Goal: Information Seeking & Learning: Learn about a topic

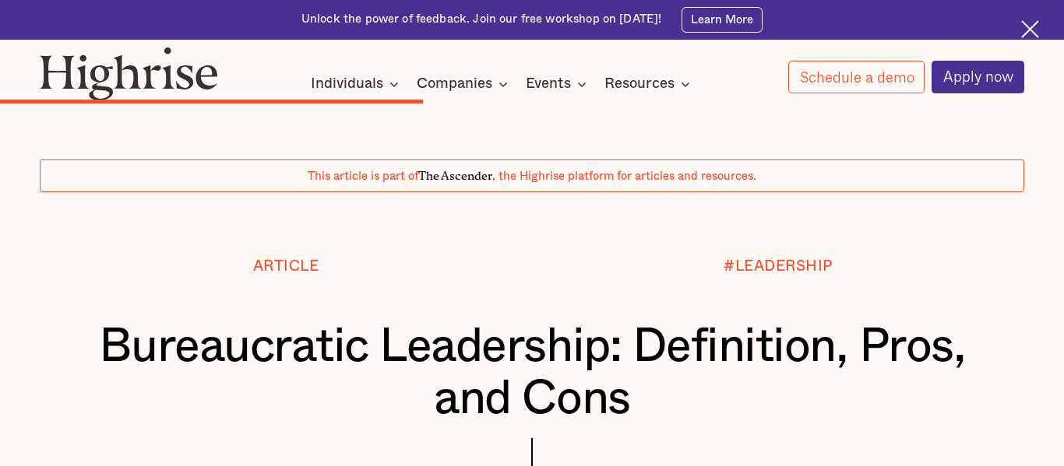
scroll to position [5014, 0]
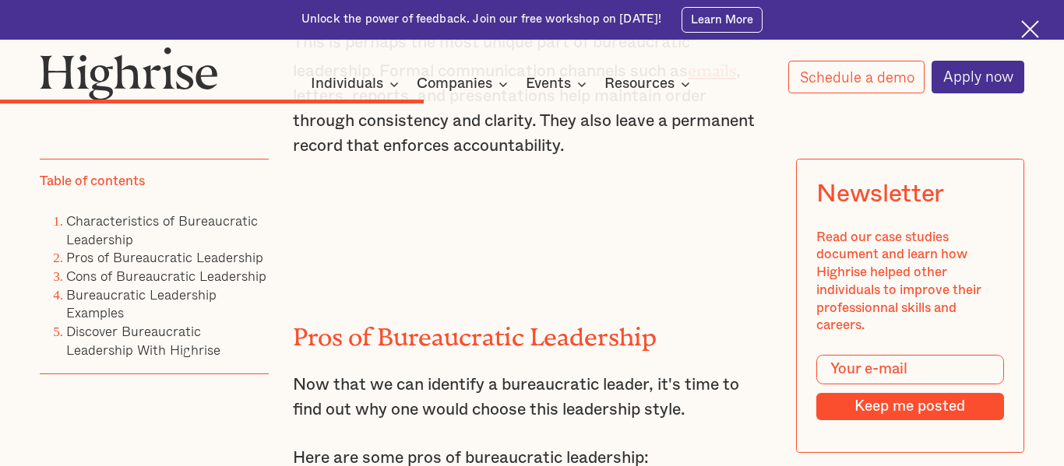
drag, startPoint x: 508, startPoint y: 227, endPoint x: 626, endPoint y: 250, distance: 119.7
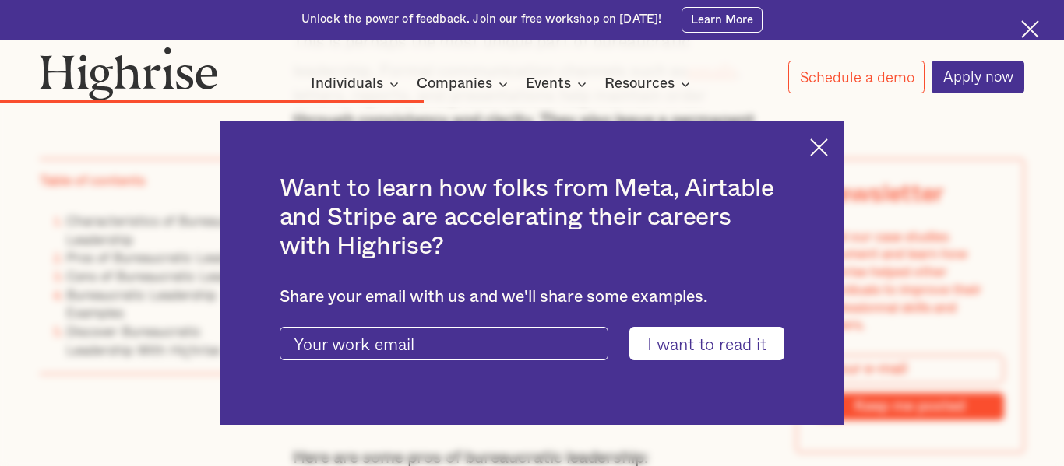
click at [815, 155] on img at bounding box center [819, 148] width 18 height 18
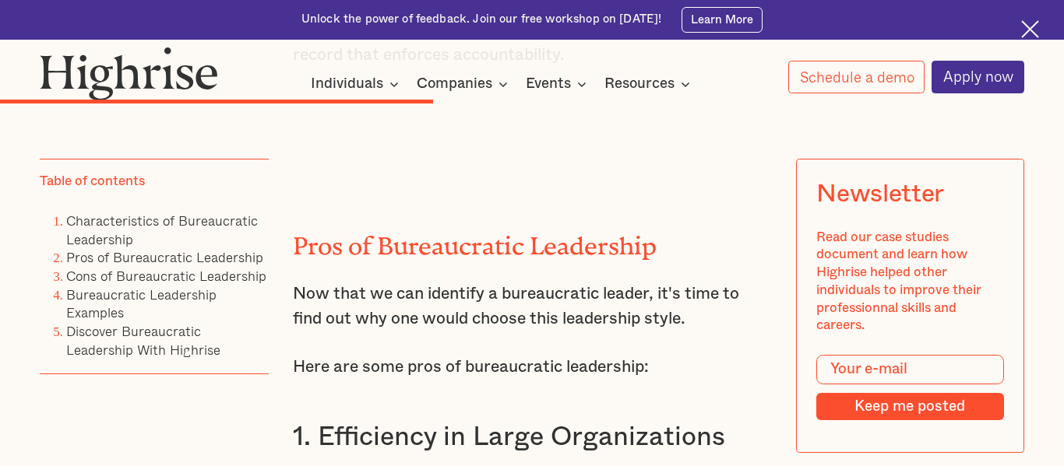
scroll to position [5109, 0]
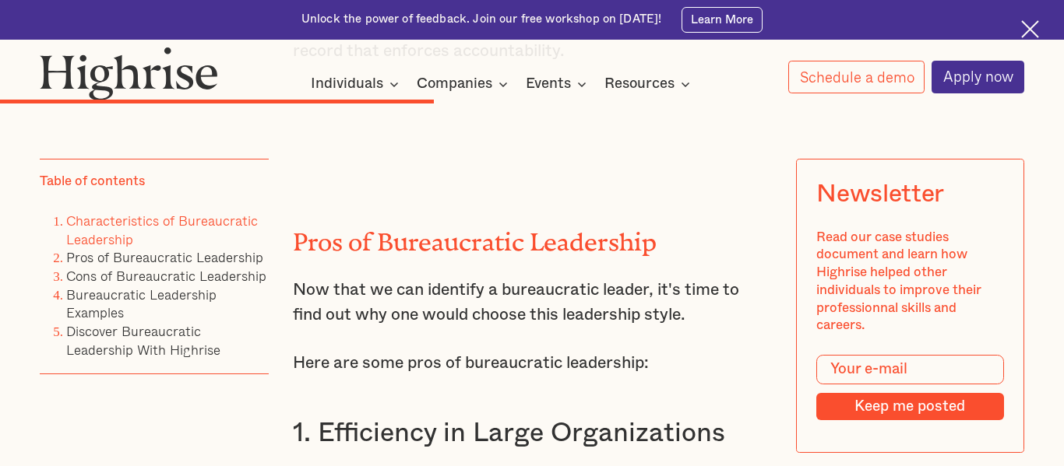
click at [136, 224] on link "Characteristics of Bureaucratic Leadership" at bounding box center [162, 230] width 192 height 40
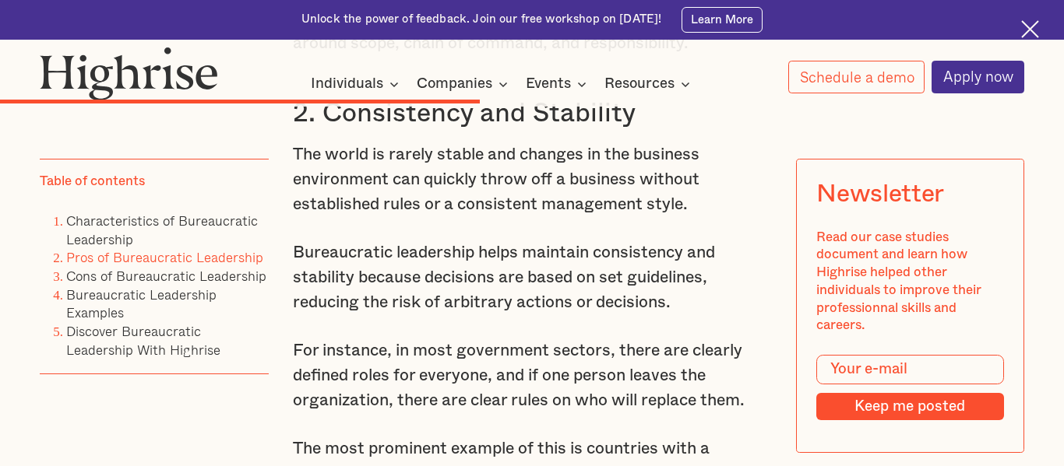
scroll to position [5709, 0]
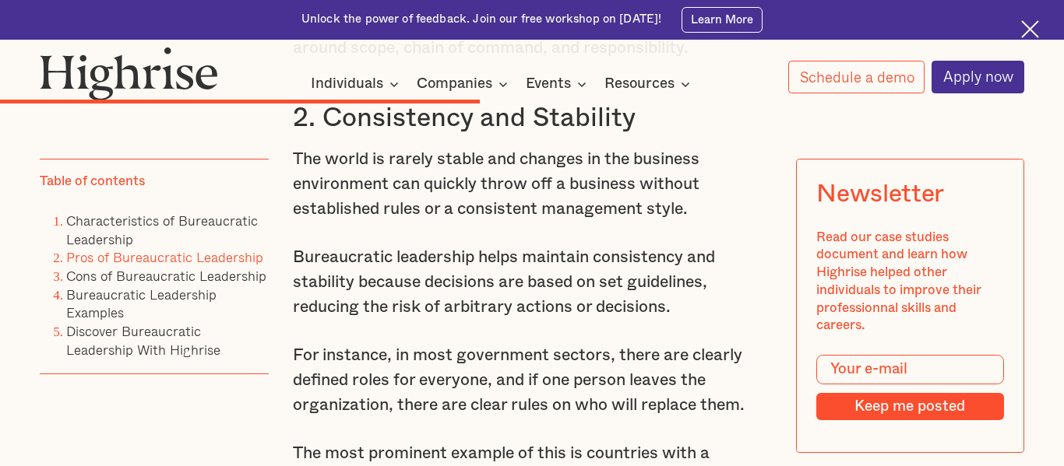
click at [234, 259] on link "Pros of Bureaucratic Leadership" at bounding box center [164, 258] width 197 height 21
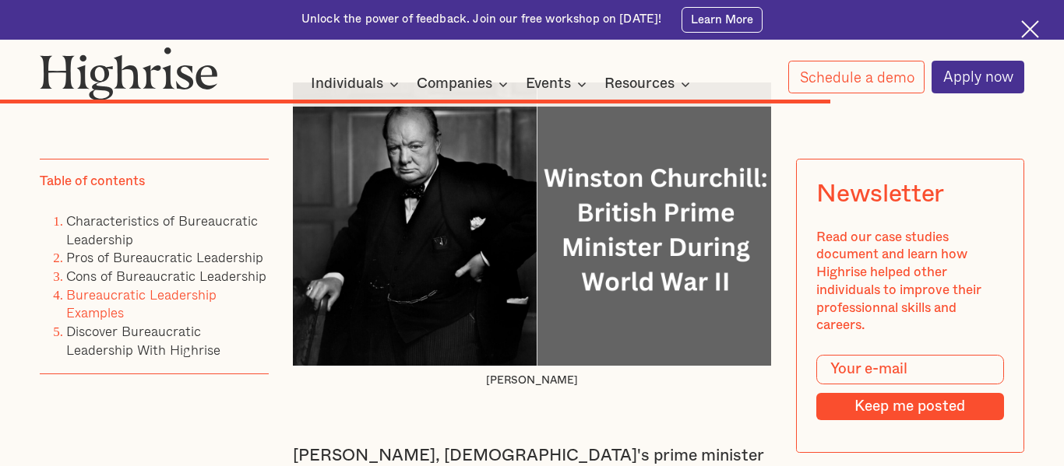
scroll to position [9429, 0]
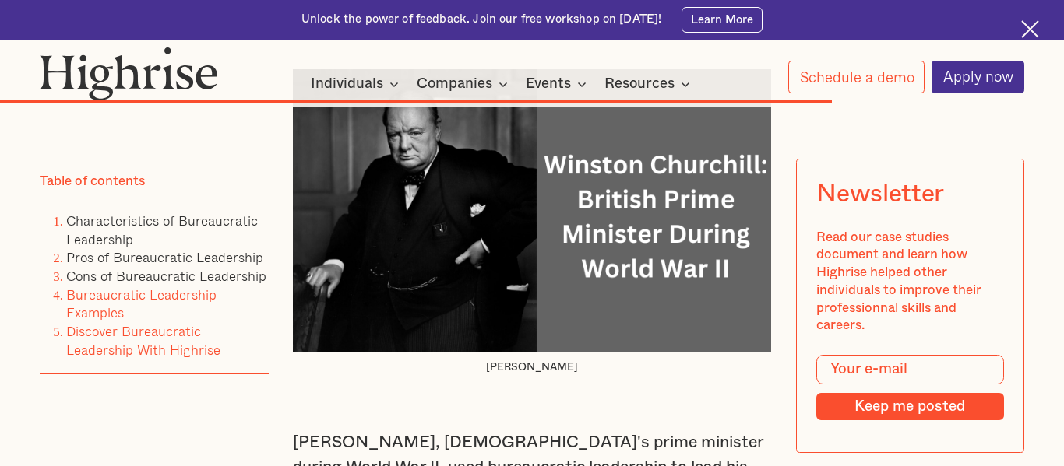
click at [163, 323] on link "Discover Bureaucratic Leadership With Highrise" at bounding box center [143, 342] width 154 height 40
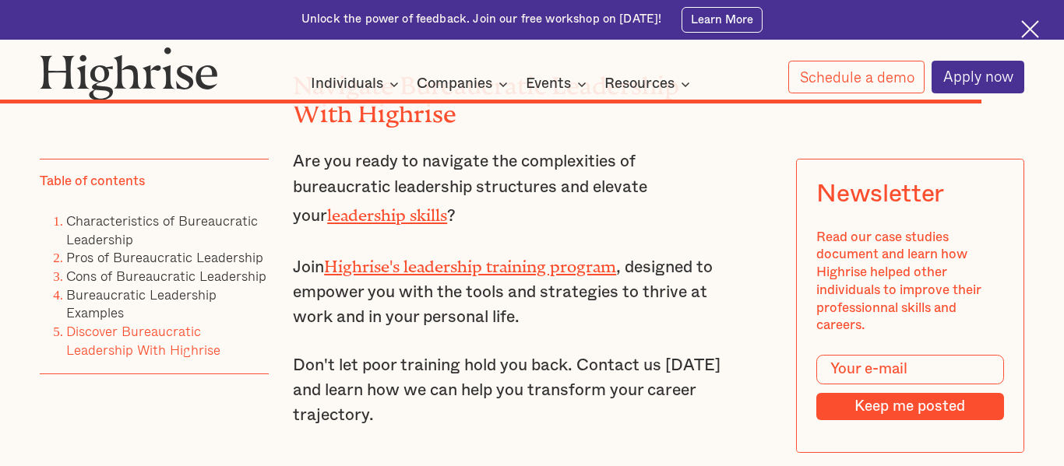
scroll to position [10956, 0]
